Goal: Task Accomplishment & Management: Complete application form

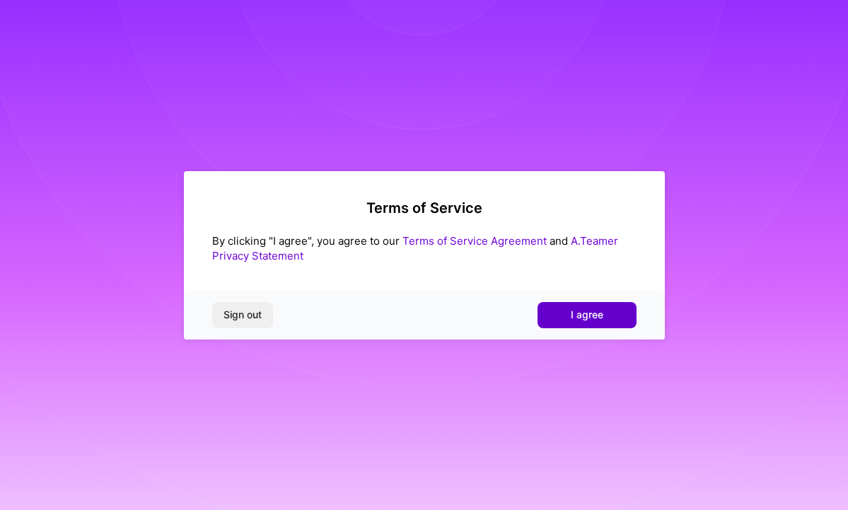
click at [574, 314] on span "I agree" at bounding box center [587, 315] width 33 height 14
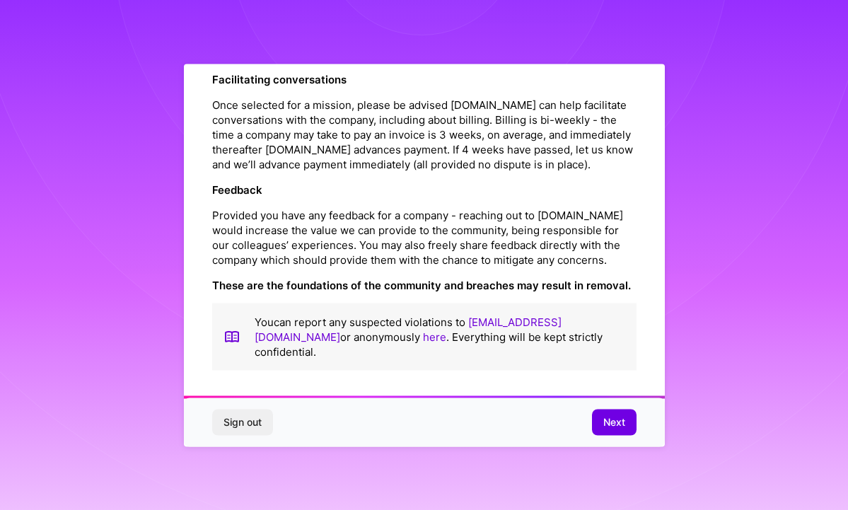
scroll to position [1622, 0]
click at [619, 419] on span "Next" at bounding box center [614, 422] width 22 height 14
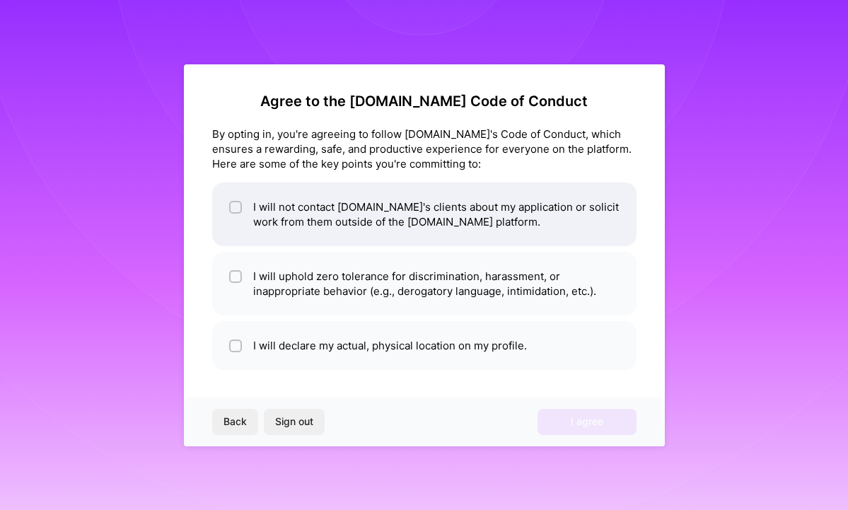
click at [235, 207] on input "checkbox" at bounding box center [237, 208] width 10 height 10
checkbox input "true"
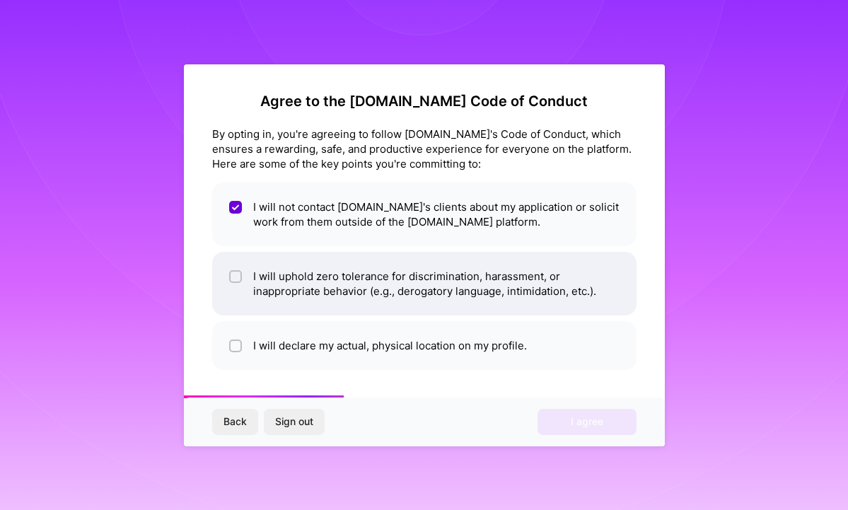
click at [241, 275] on div at bounding box center [235, 276] width 13 height 13
checkbox input "true"
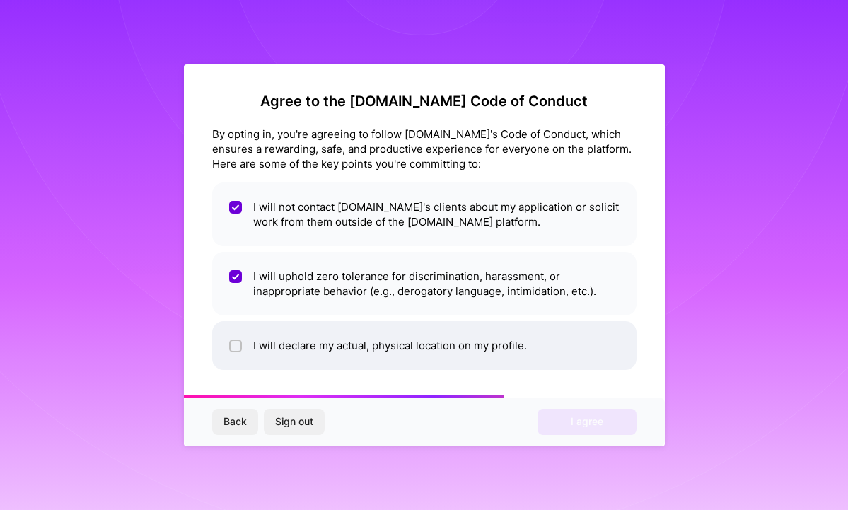
click at [233, 348] on input "checkbox" at bounding box center [237, 347] width 10 height 10
checkbox input "true"
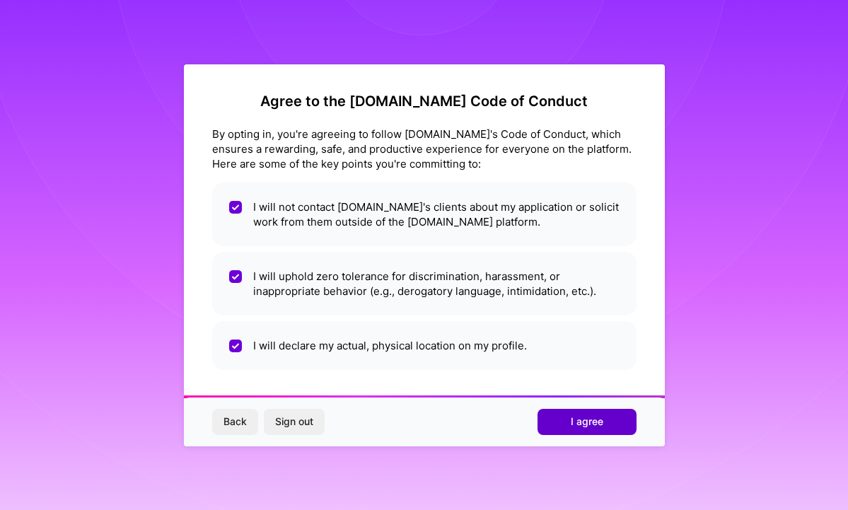
click at [562, 424] on button "I agree" at bounding box center [587, 421] width 99 height 25
